Goal: Task Accomplishment & Management: Manage account settings

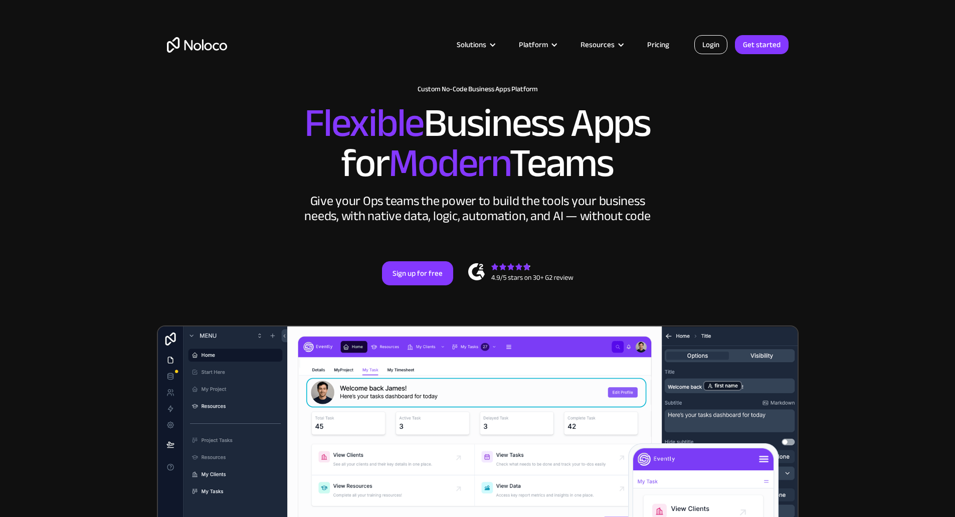
click at [711, 44] on link "Login" at bounding box center [711, 44] width 33 height 19
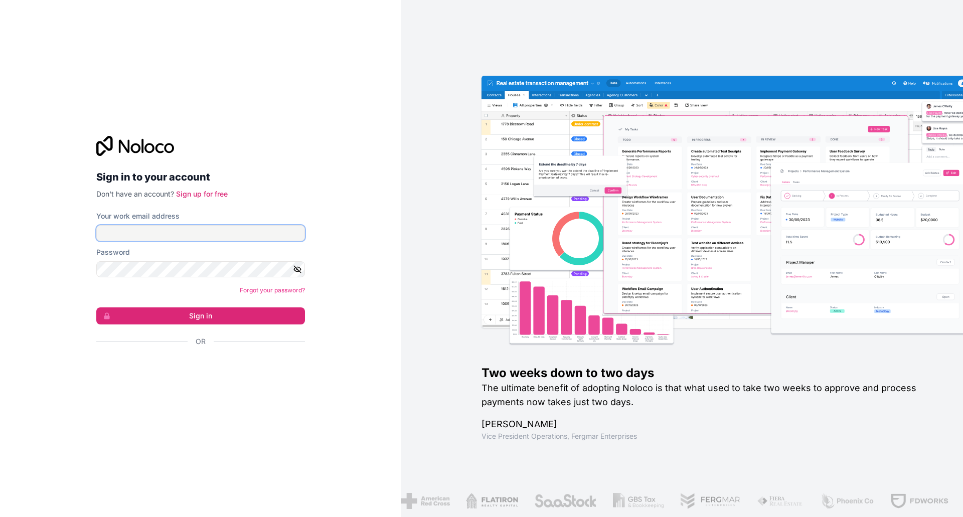
click at [131, 229] on input "Your work email address" at bounding box center [200, 233] width 209 height 16
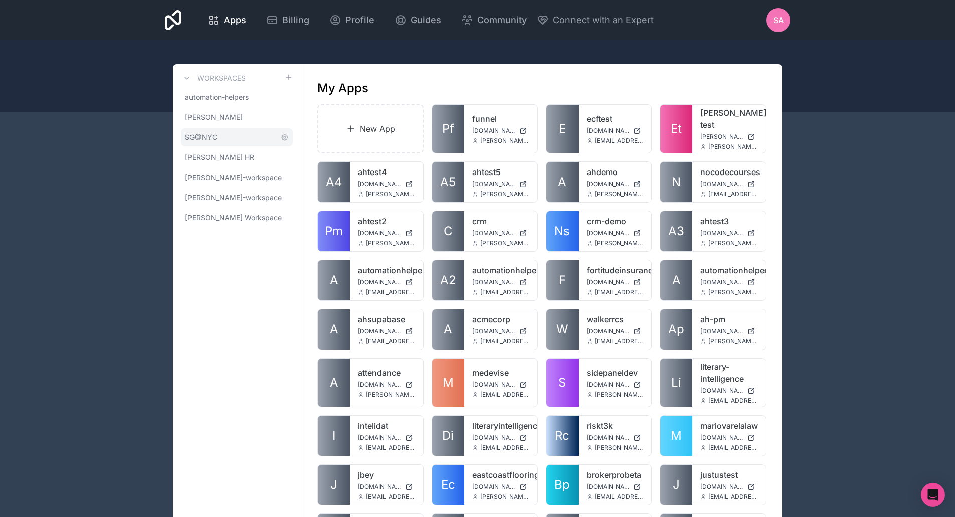
click at [203, 133] on span "SG@NYC" at bounding box center [201, 137] width 32 height 10
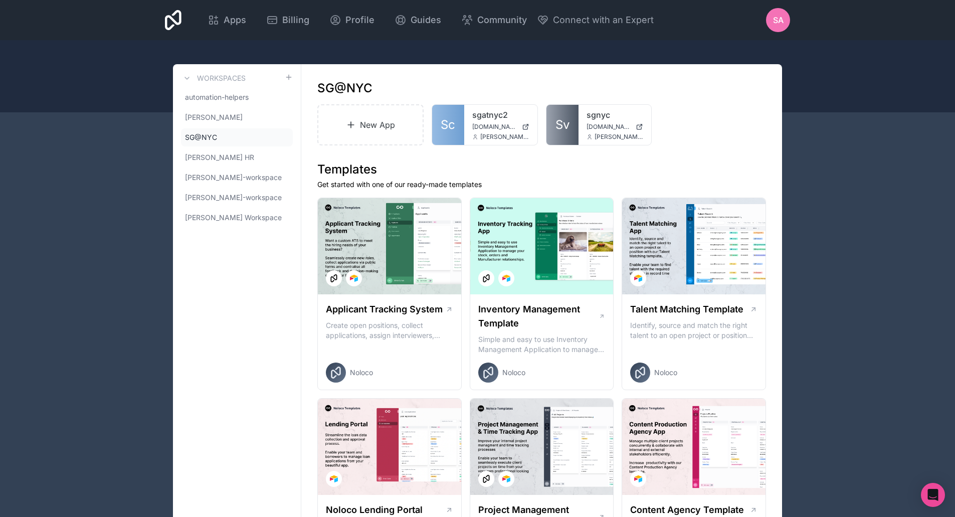
click at [197, 79] on h3 "Workspaces" at bounding box center [221, 78] width 49 height 10
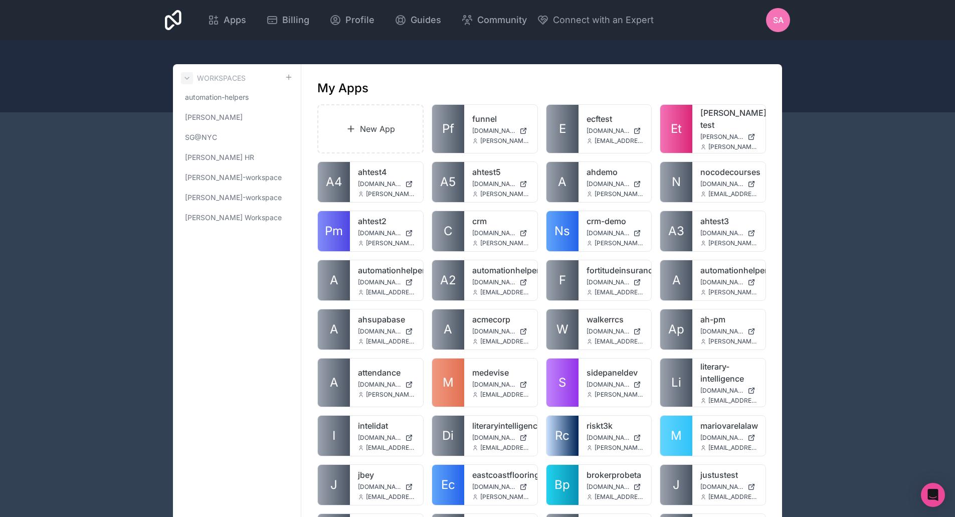
click at [183, 81] on icon at bounding box center [187, 78] width 8 height 8
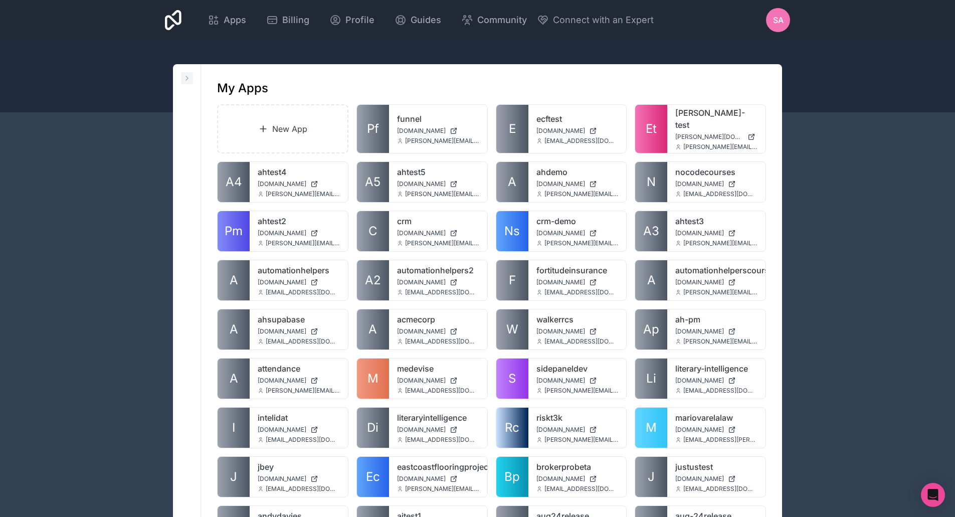
click at [187, 79] on icon at bounding box center [187, 78] width 8 height 8
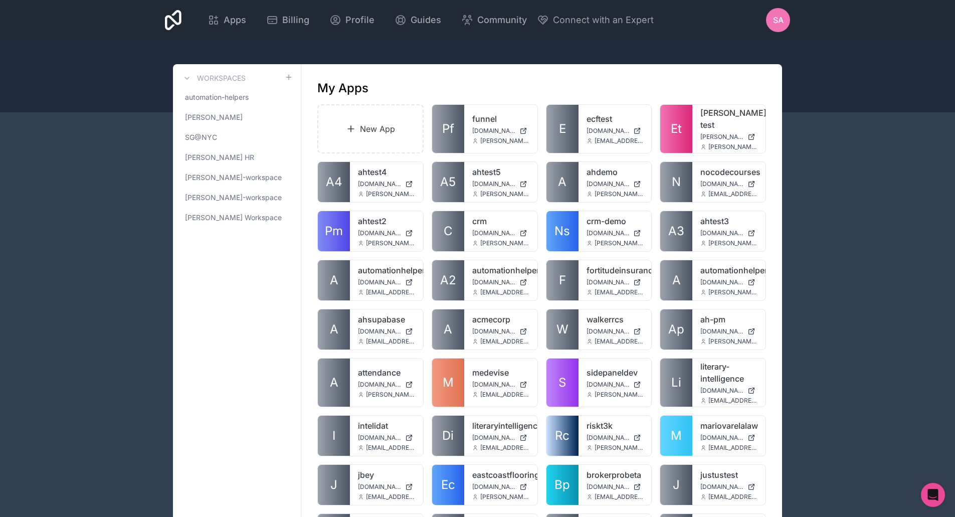
click at [772, 23] on div "SA" at bounding box center [778, 20] width 24 height 24
click at [777, 20] on span "SA" at bounding box center [778, 20] width 11 height 12
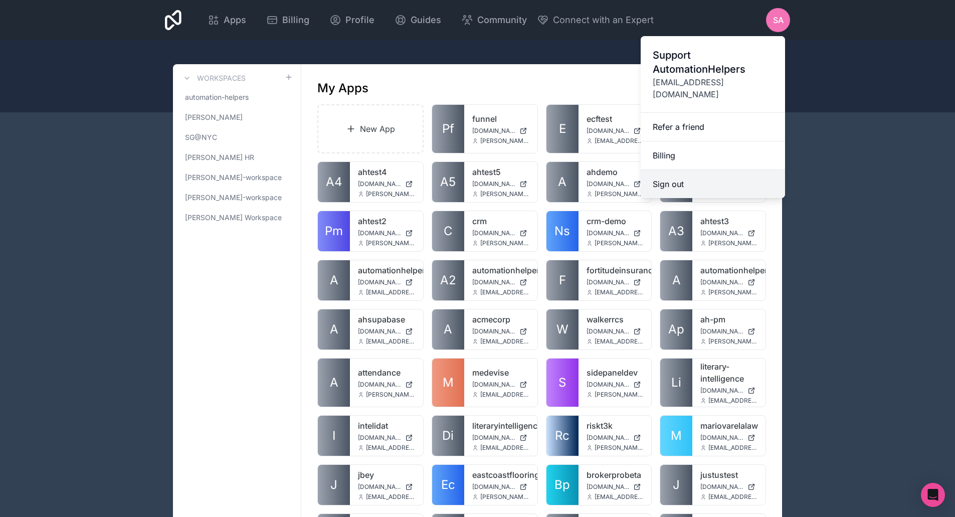
click at [692, 170] on button "Sign out" at bounding box center [713, 184] width 144 height 28
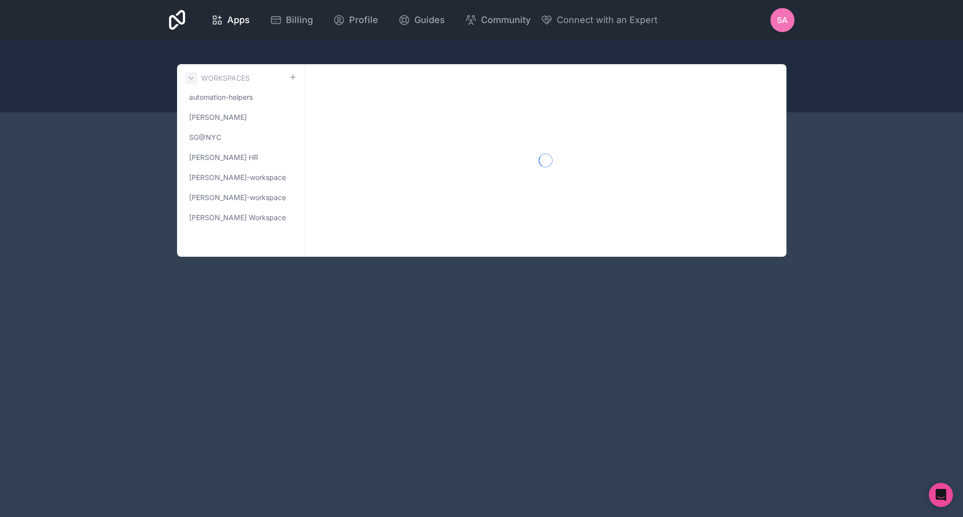
click at [188, 80] on icon at bounding box center [191, 78] width 8 height 8
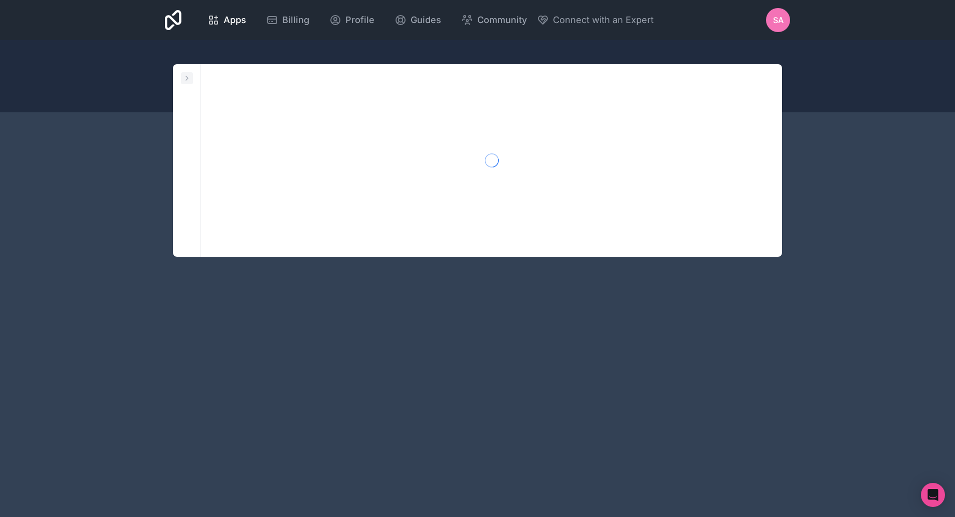
click at [190, 77] on icon at bounding box center [187, 78] width 8 height 8
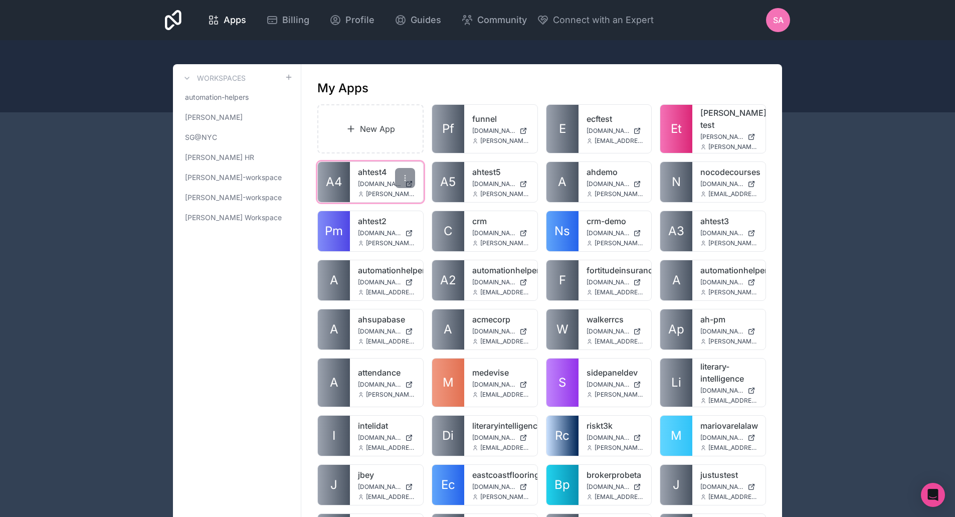
scroll to position [748, 0]
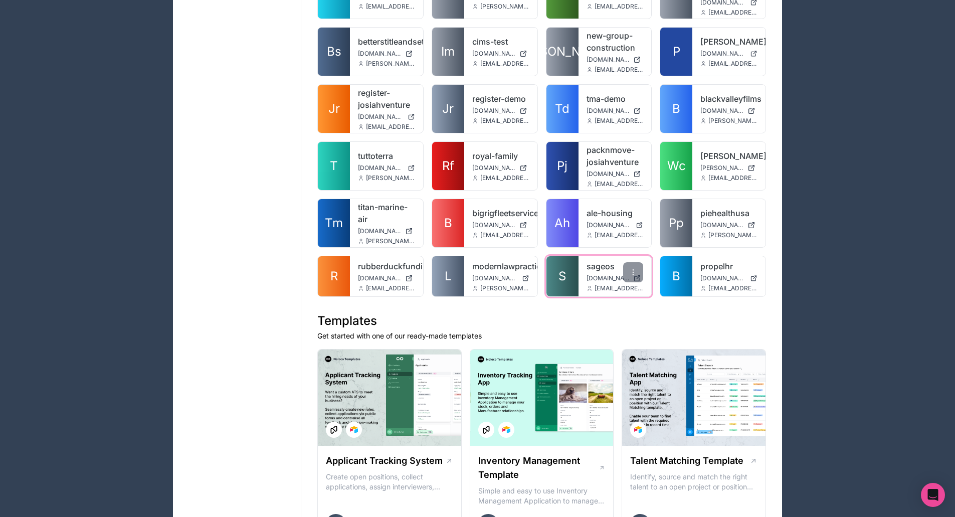
click at [561, 269] on span "S" at bounding box center [563, 276] width 8 height 16
